Goal: Navigation & Orientation: Find specific page/section

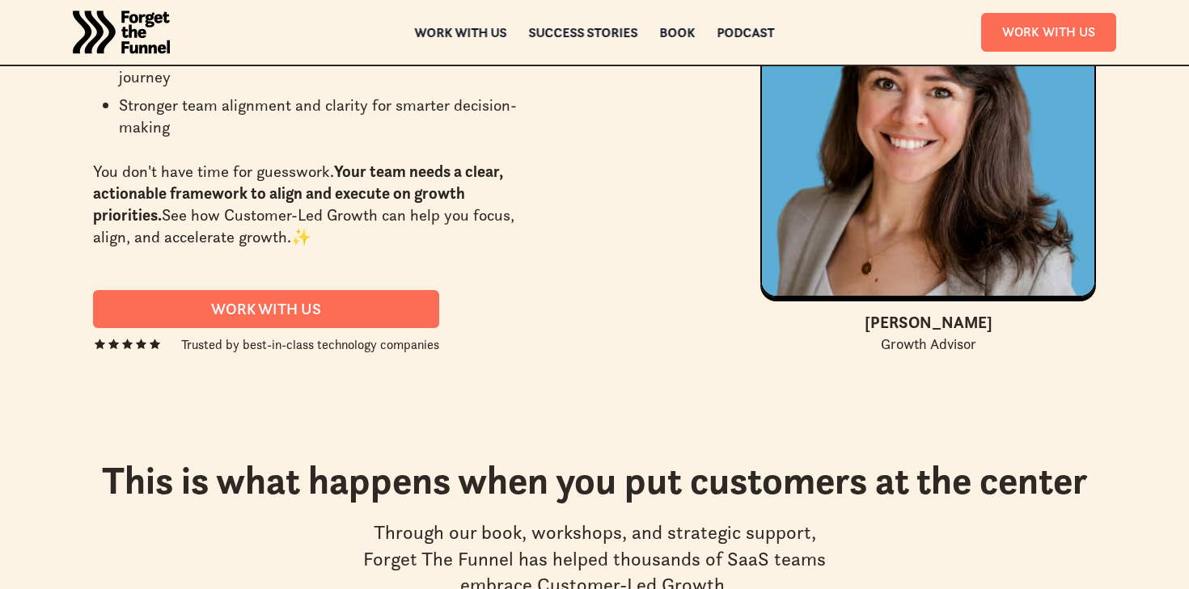
scroll to position [6679, 0]
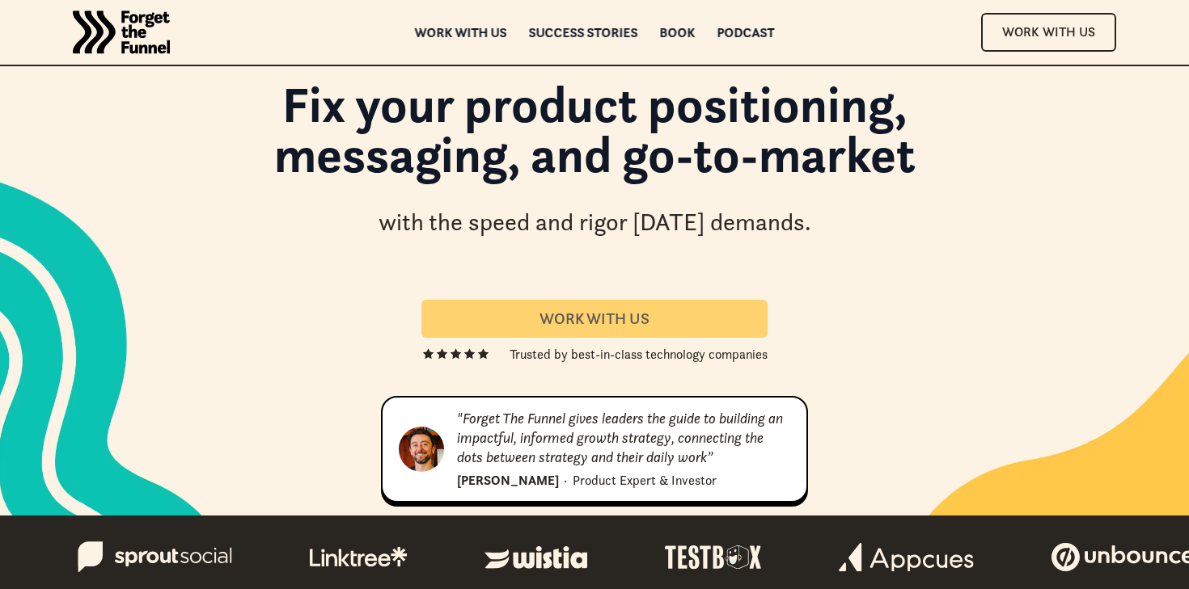
click at [505, 307] on link "Work With us" at bounding box center [594, 319] width 346 height 38
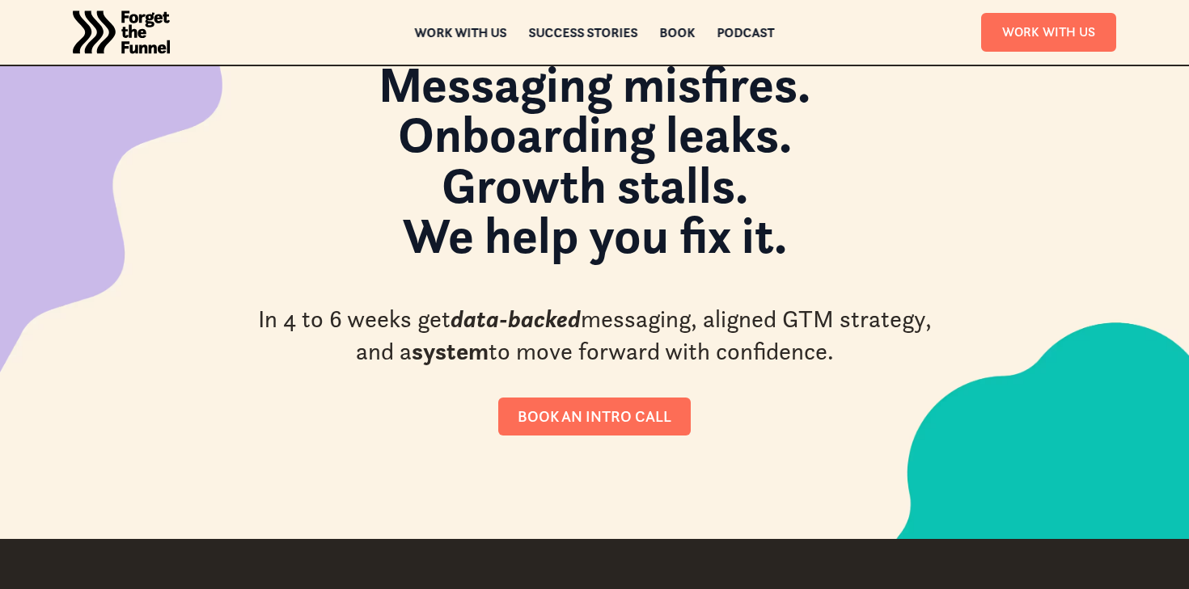
scroll to position [112, 0]
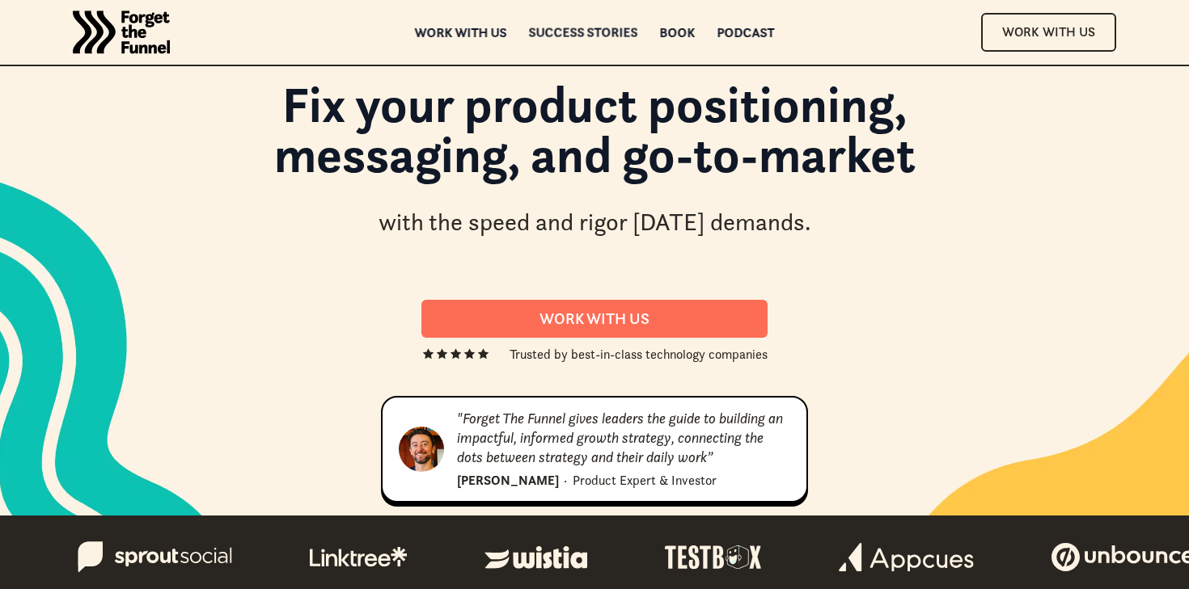
click at [604, 35] on div "Success Stories" at bounding box center [583, 32] width 109 height 11
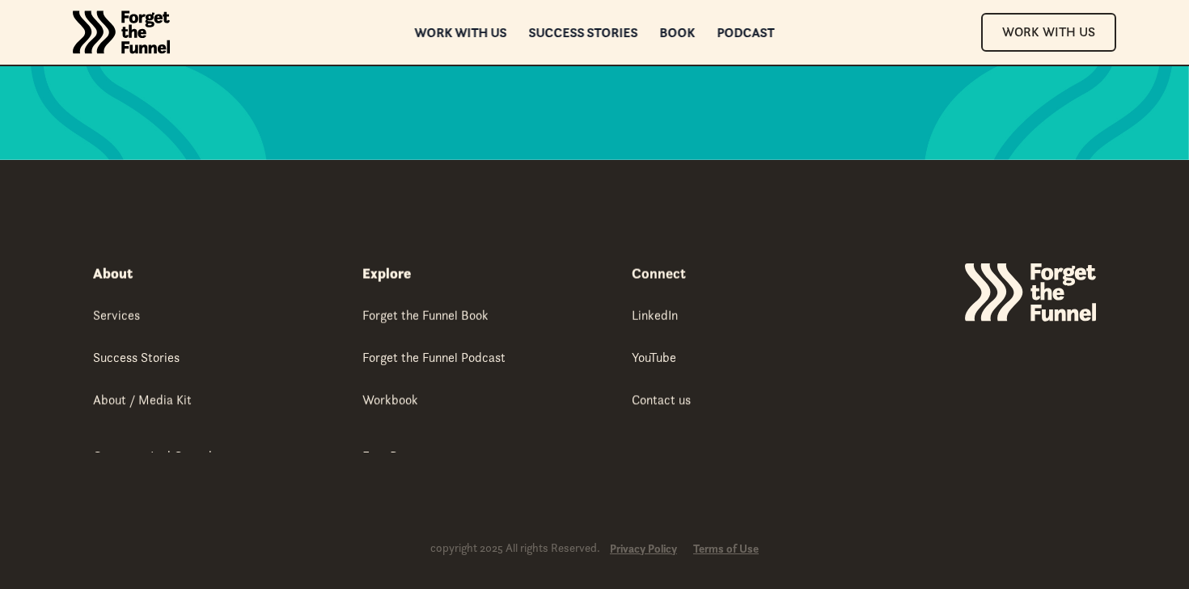
scroll to position [2362, 0]
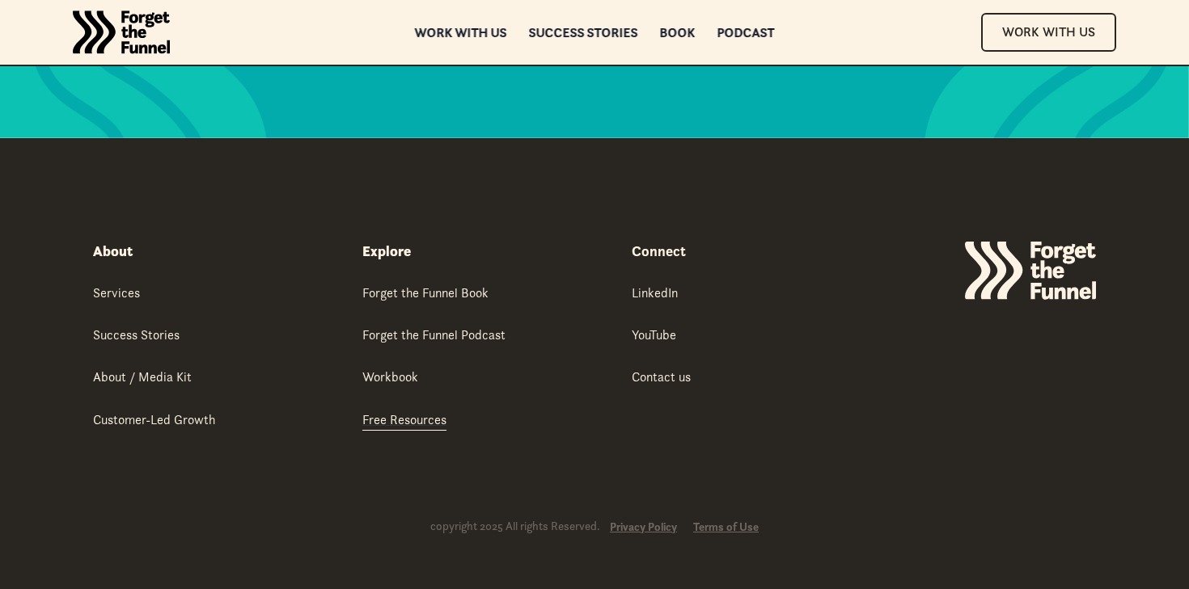
click at [399, 429] on link "Free Resources" at bounding box center [404, 421] width 84 height 20
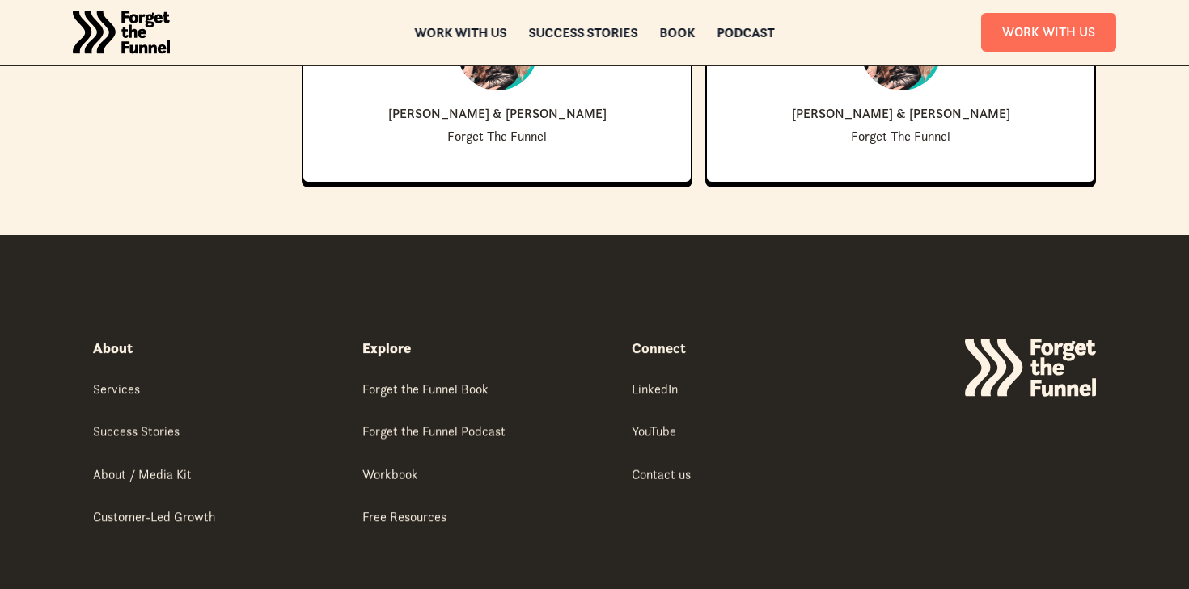
scroll to position [3589, 0]
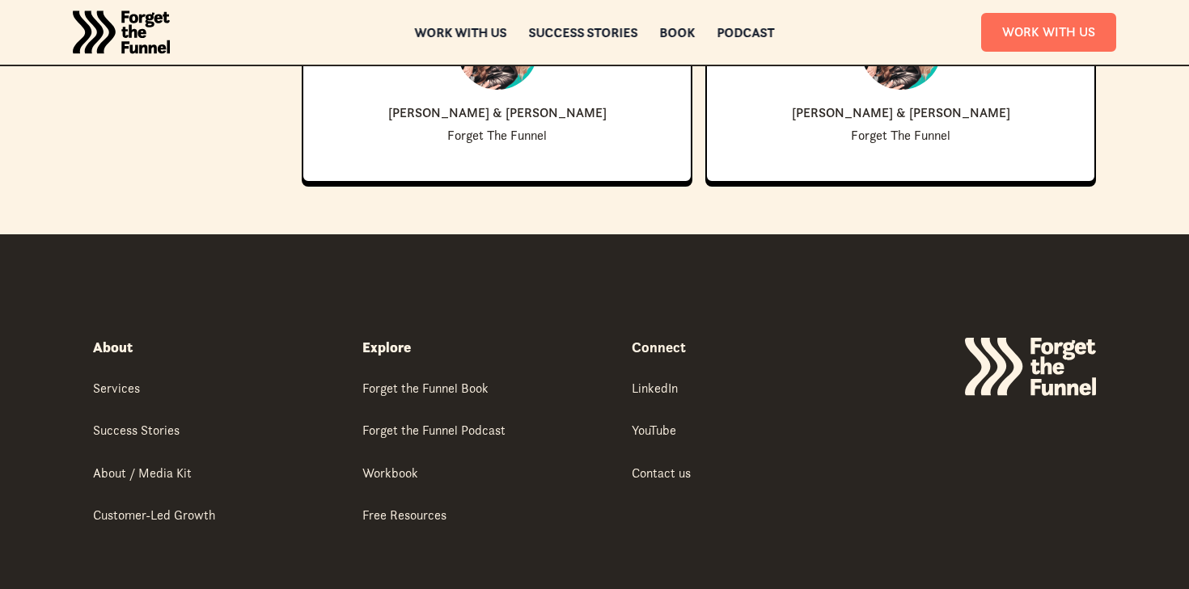
click at [120, 365] on div "About Services Success Stories About / Media Kit Customer-Led Growth" at bounding box center [214, 432] width 243 height 189
click at [120, 387] on div "Services" at bounding box center [116, 388] width 47 height 18
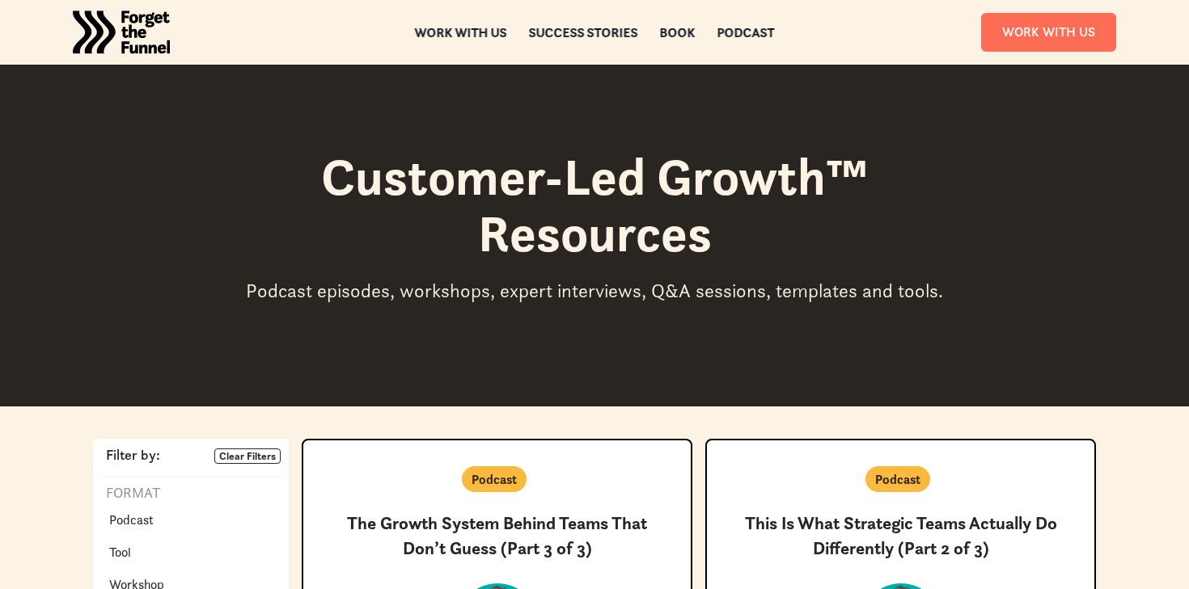
scroll to position [3589, 0]
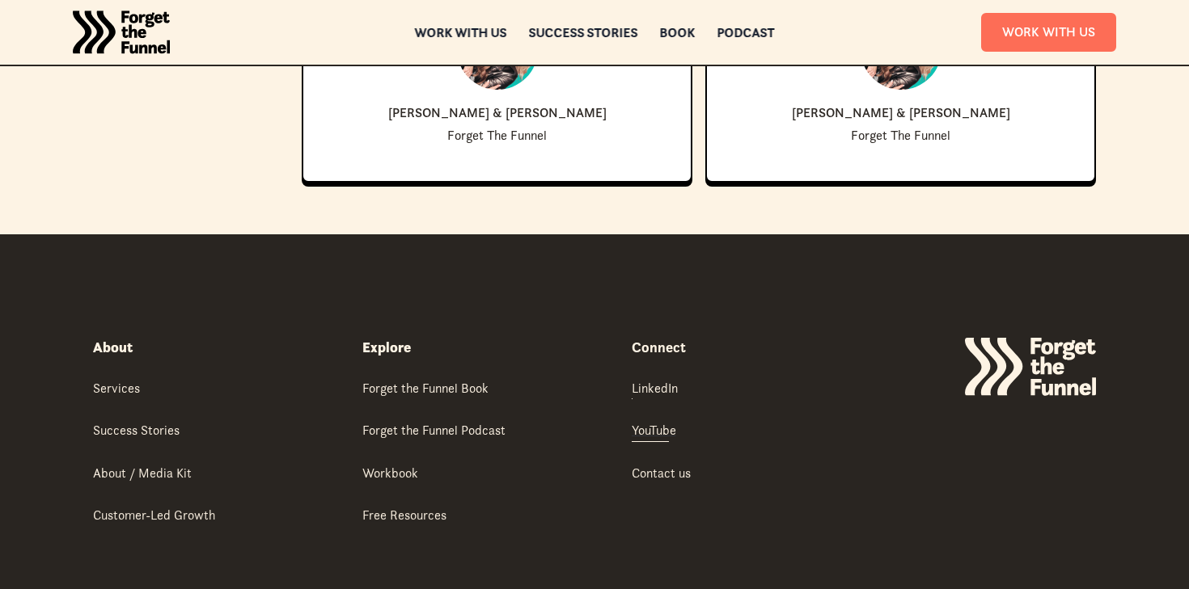
click at [661, 427] on div "YouTube" at bounding box center [654, 430] width 44 height 18
